Goal: Task Accomplishment & Management: Manage account settings

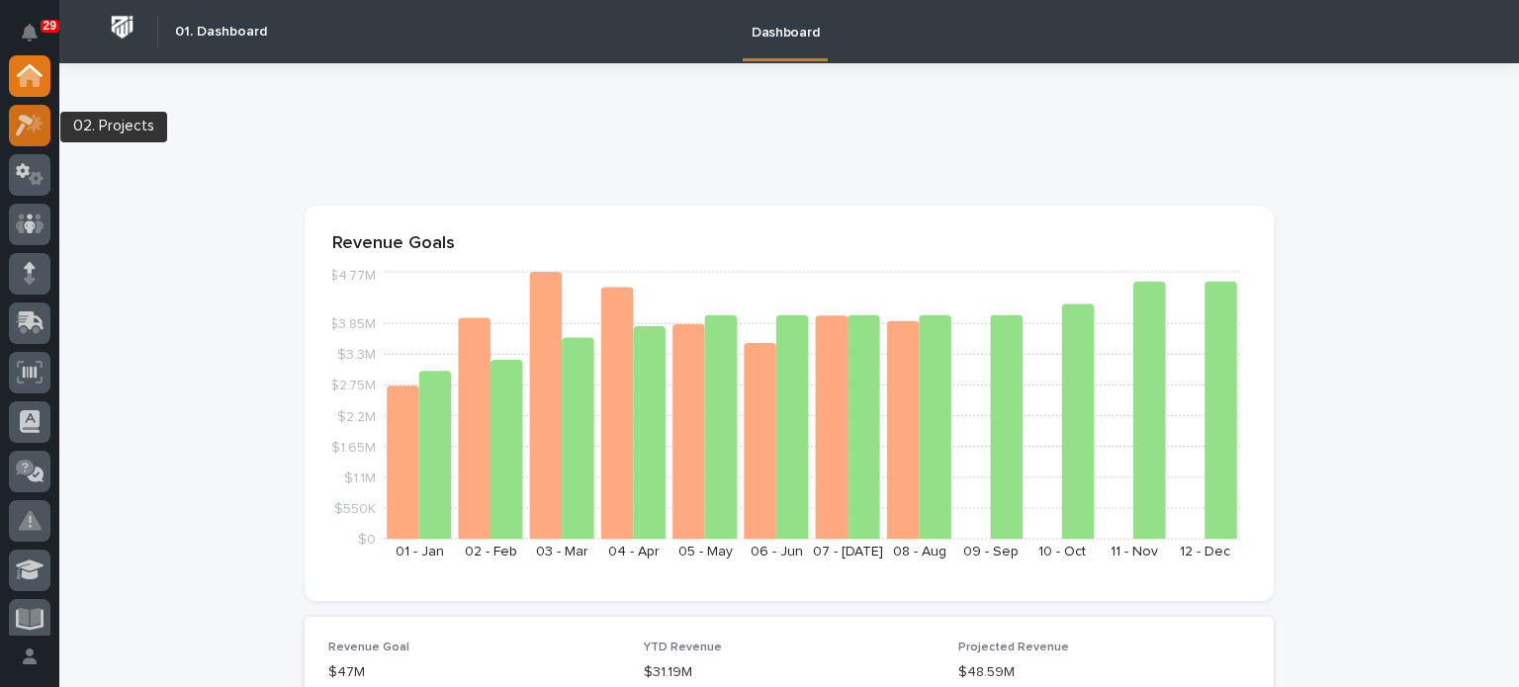
click at [31, 130] on icon at bounding box center [30, 125] width 29 height 23
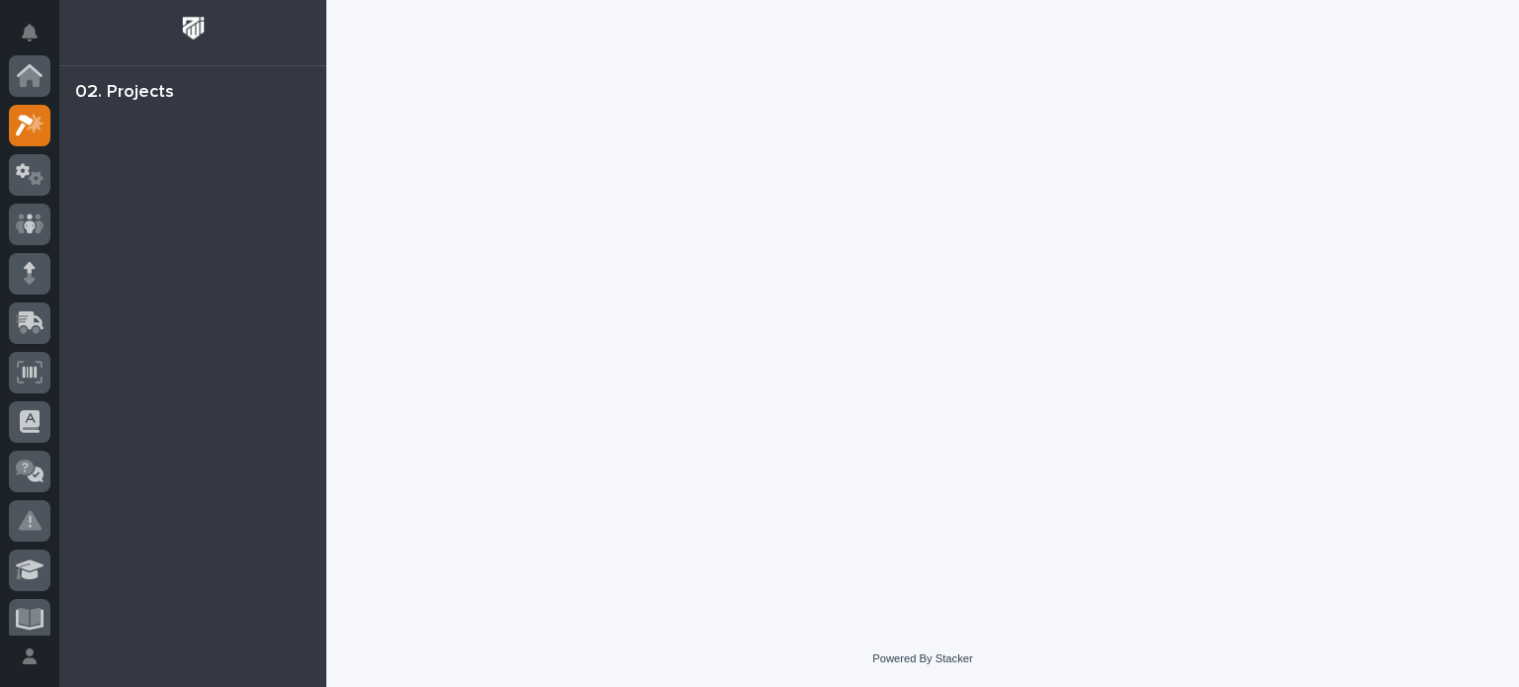
scroll to position [49, 0]
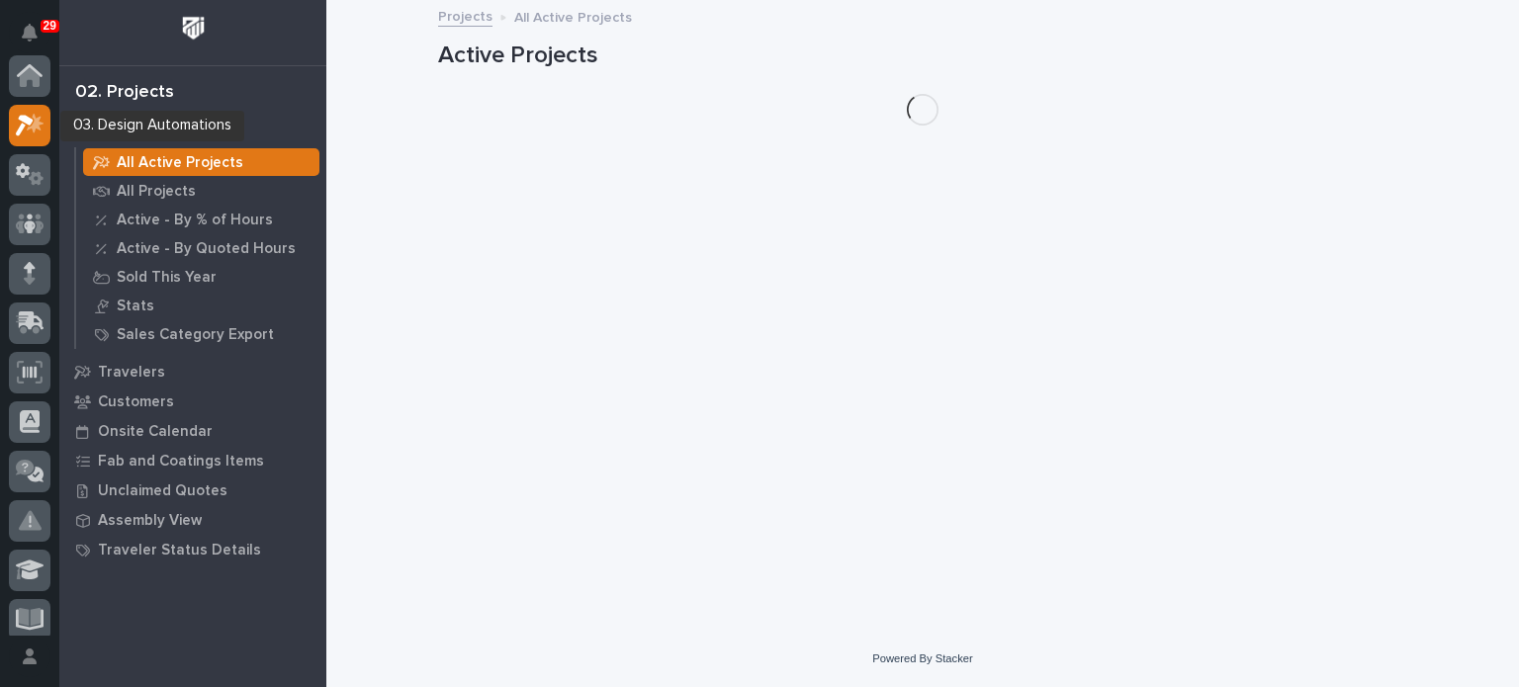
scroll to position [49, 0]
